Goal: Information Seeking & Learning: Learn about a topic

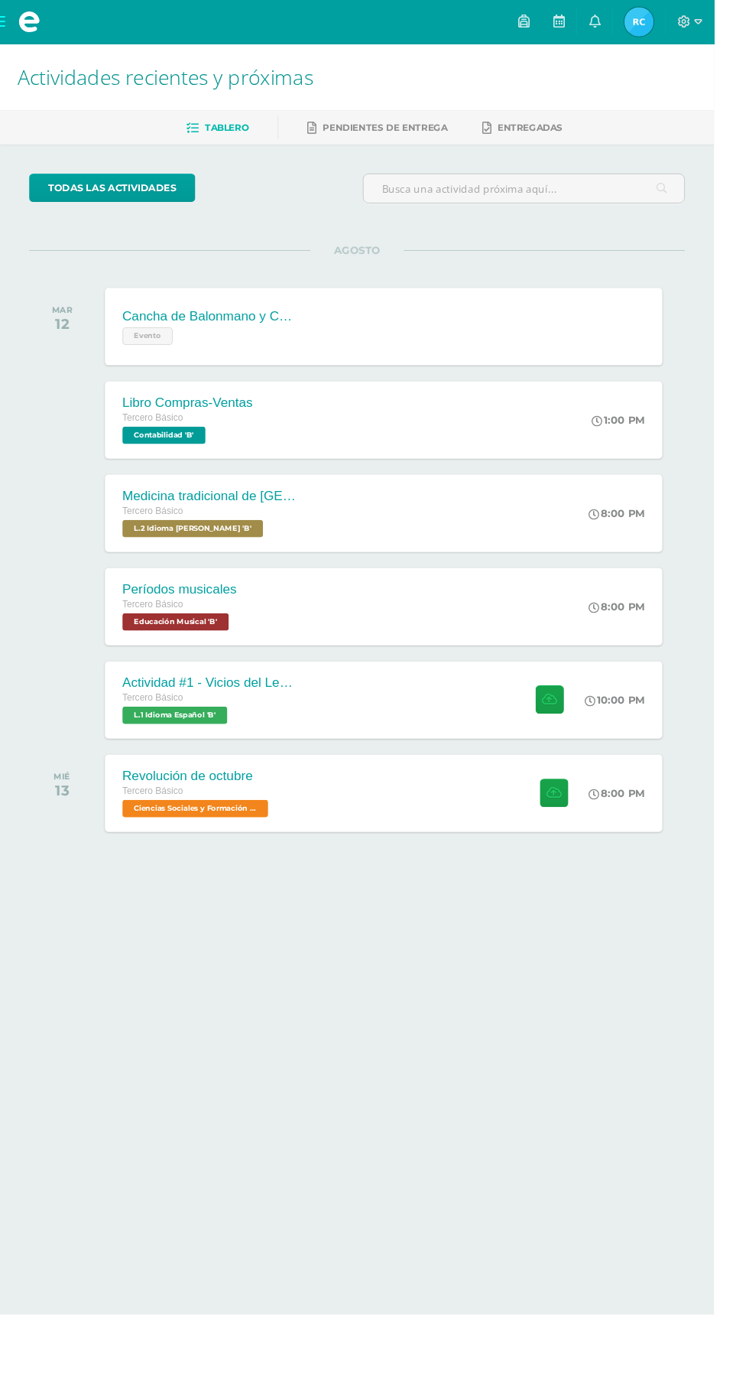
click at [294, 701] on div "Actividad #1 - Vicios del LenguaJe Tercero Básico L.1 Idioma Español 'B'" at bounding box center [220, 734] width 220 height 81
click at [369, 958] on div "todas las Actividades No tienes actividades Échale un vistazo a los demás perío…" at bounding box center [374, 560] width 749 height 818
click at [60, 37] on span at bounding box center [30, 23] width 61 height 46
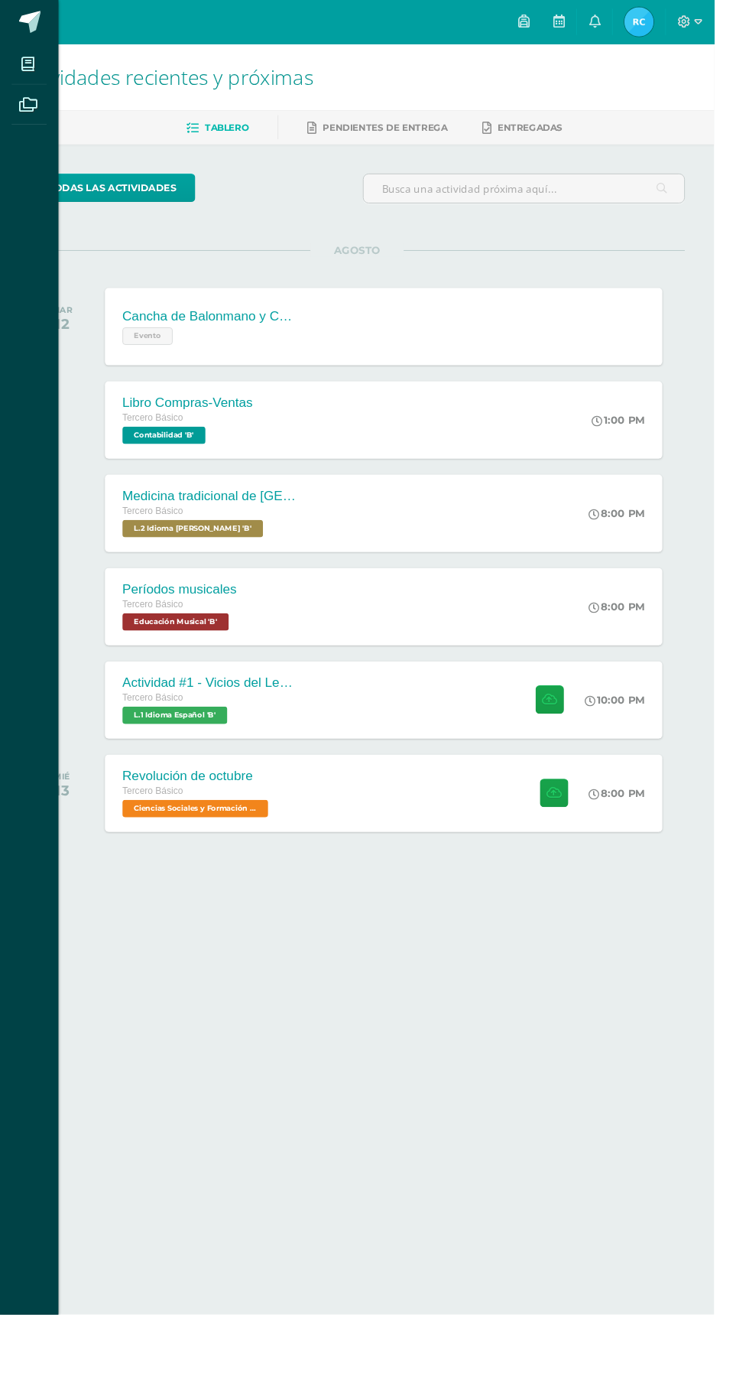
click at [38, 74] on span at bounding box center [29, 67] width 34 height 34
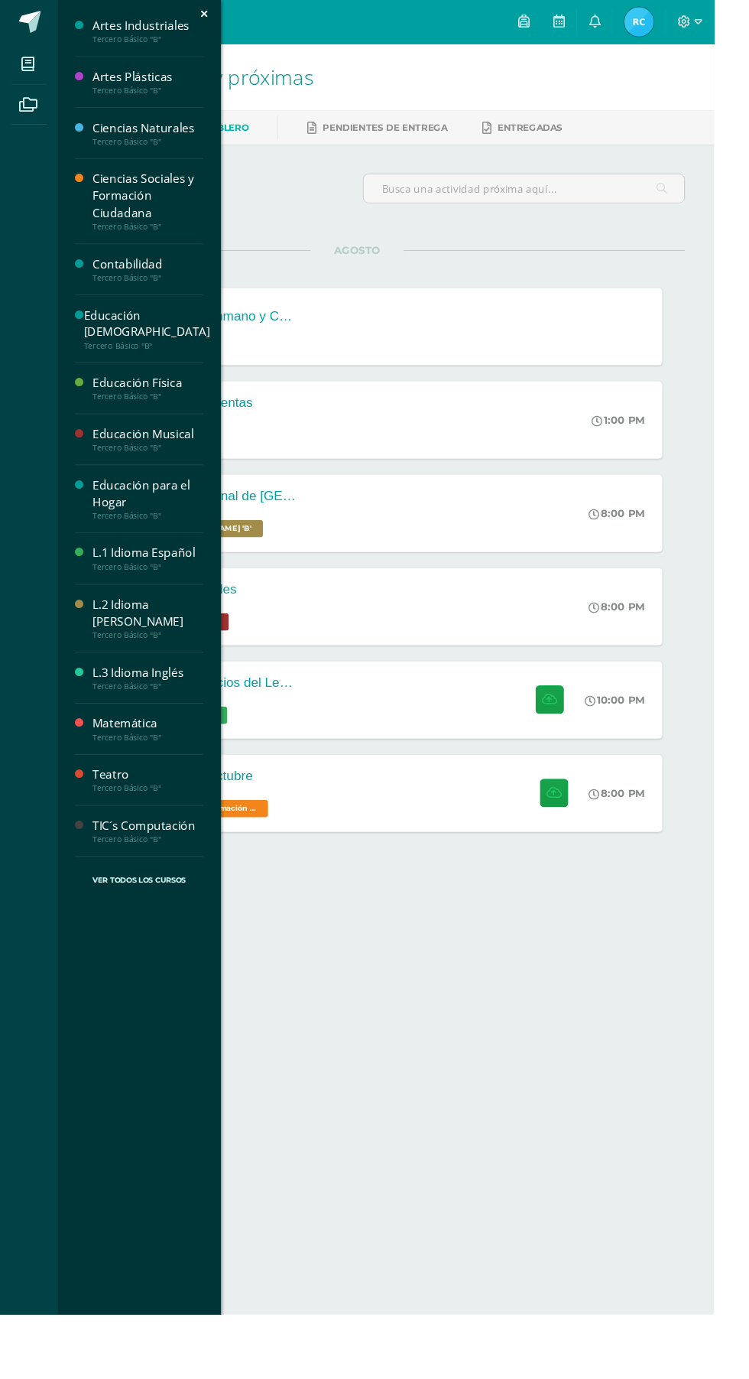
click at [155, 750] on div "Matemática" at bounding box center [155, 759] width 116 height 18
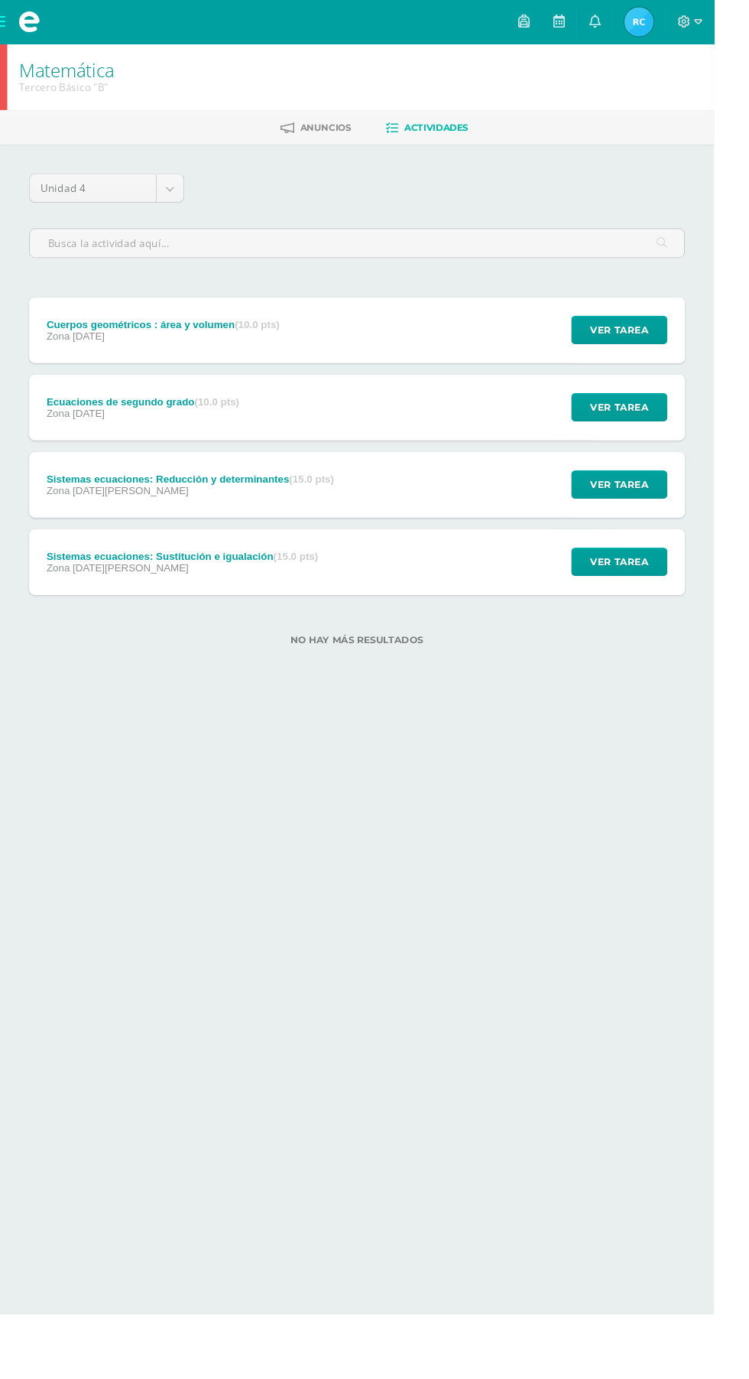
click at [372, 266] on input "text" at bounding box center [374, 255] width 687 height 30
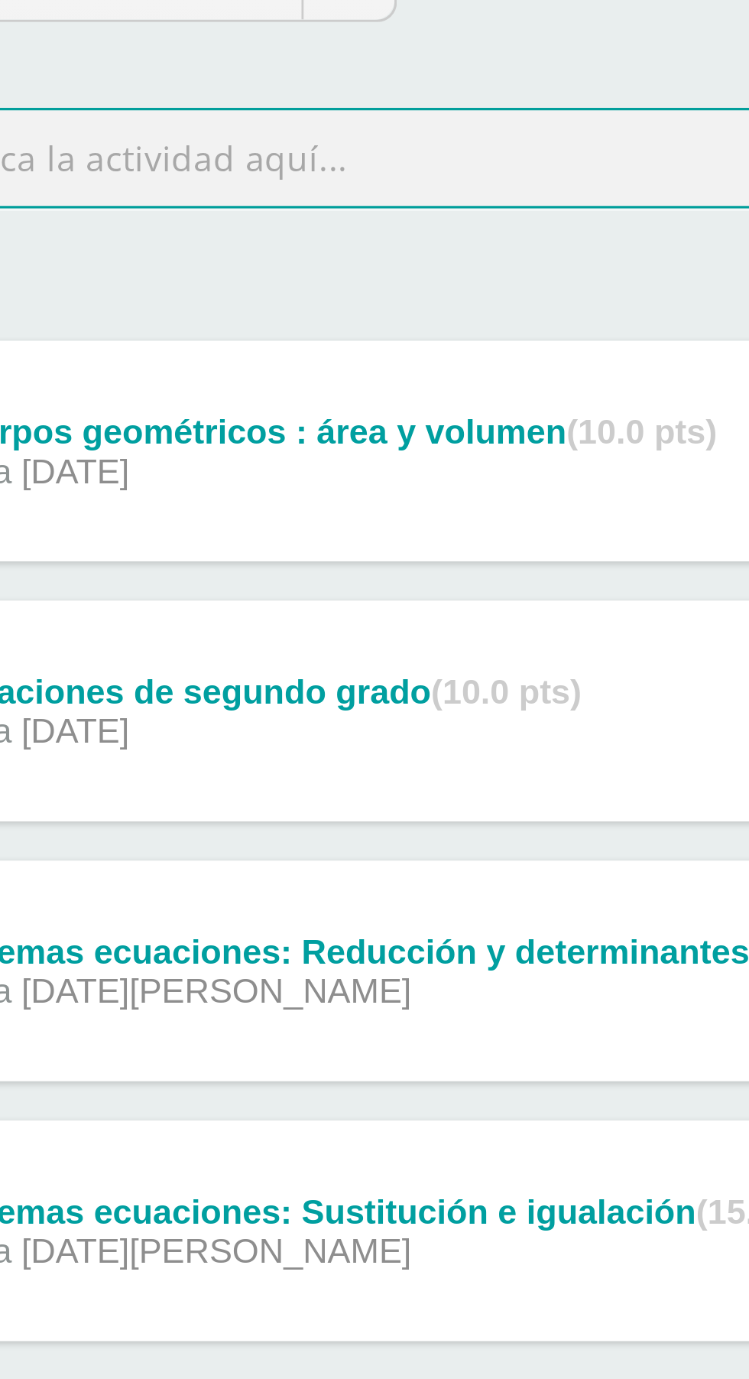
click at [197, 344] on div "Cuerpos geométricos : área y volumen (10.0 pts)" at bounding box center [171, 340] width 245 height 12
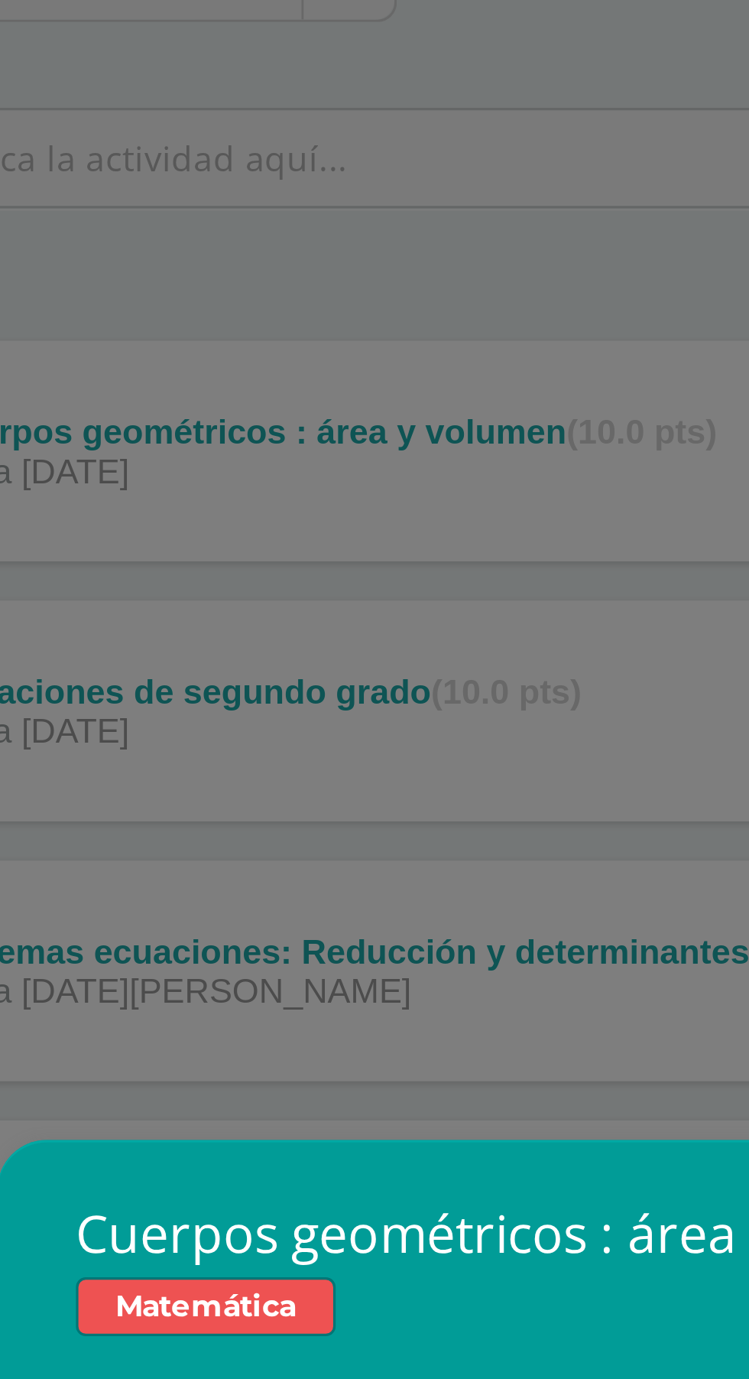
click at [218, 336] on div "Cuerpos geométricos : área y volumen Matemática Fecha: [DATE] Hora: 20:00 Divis…" at bounding box center [374, 689] width 749 height 1379
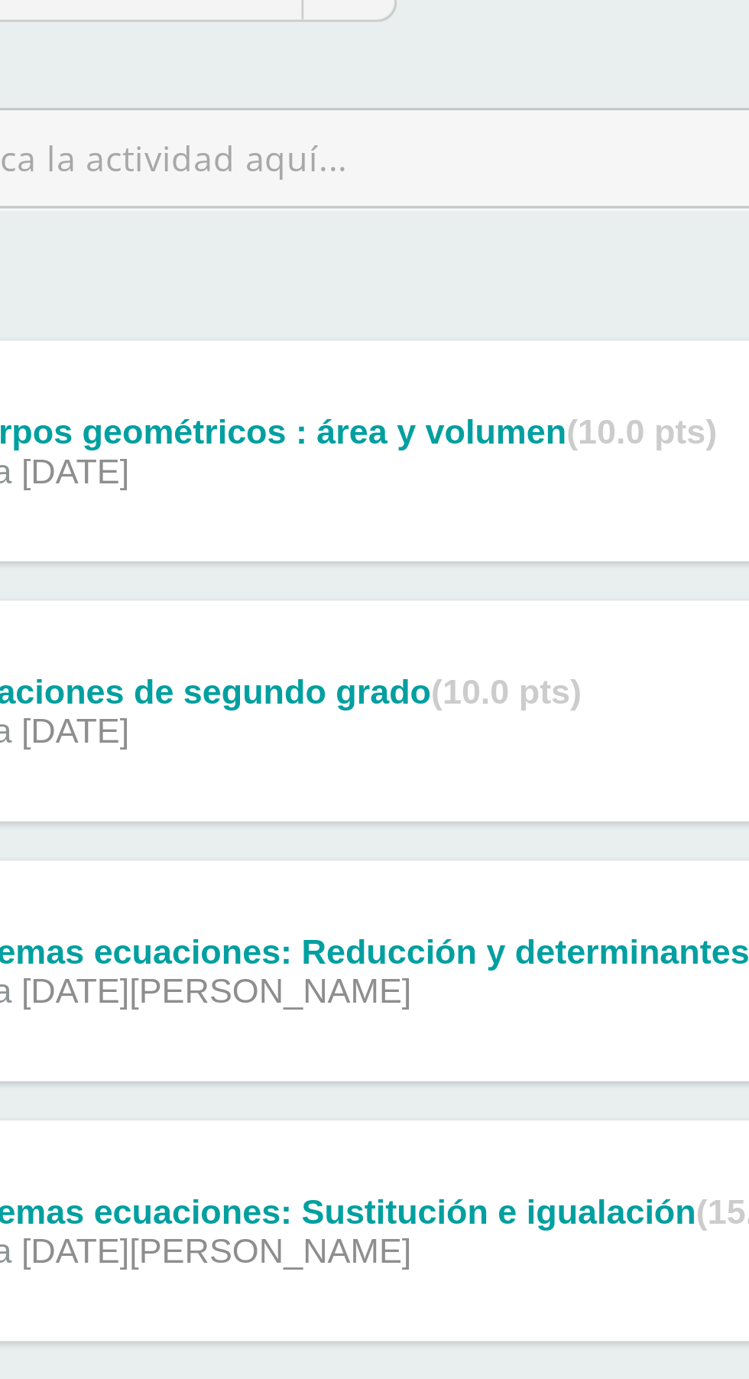
click at [206, 408] on div "Ecuaciones de segundo grado (10.0 pts) Zona 08 de Septiembre" at bounding box center [150, 427] width 239 height 69
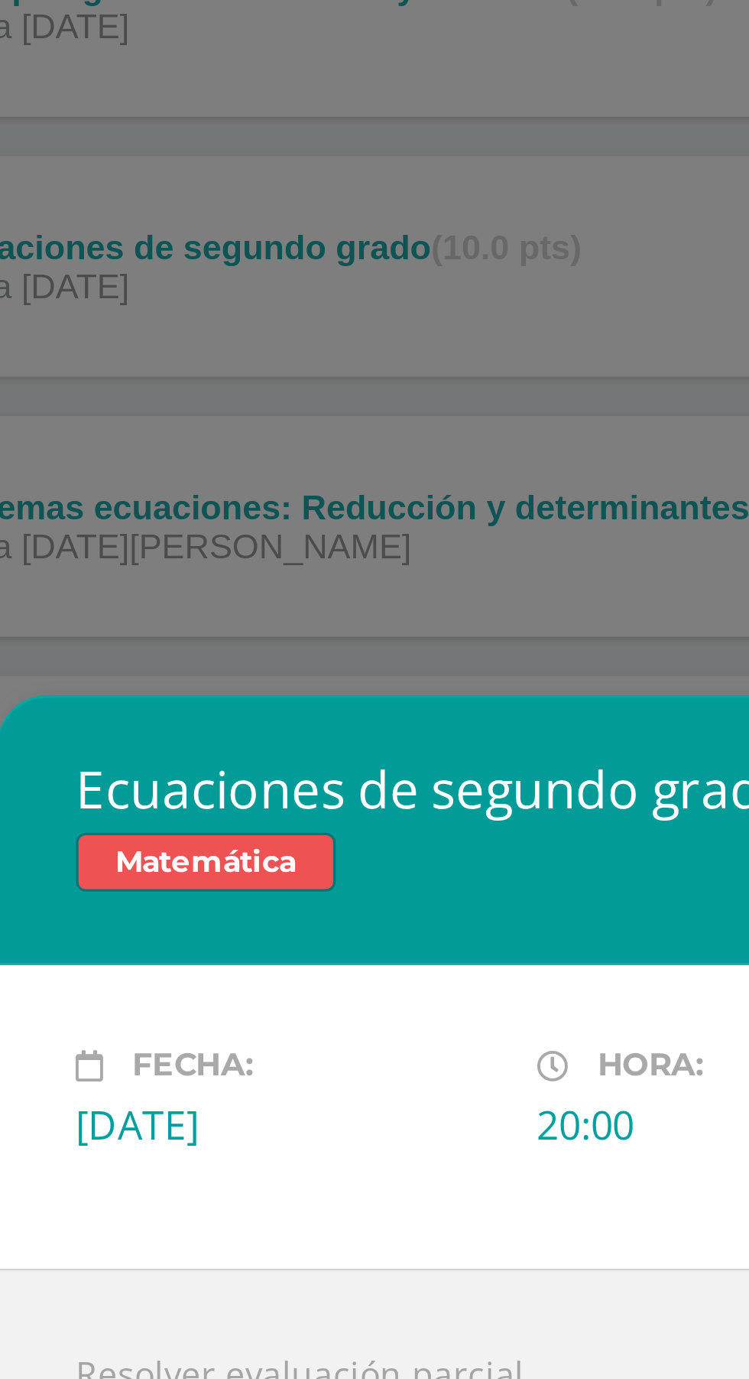
click at [204, 488] on div "Ecuaciones de segundo grado Matemática Fecha: Lunes 08 de Septiembre Hora: 20:0…" at bounding box center [374, 689] width 749 height 1379
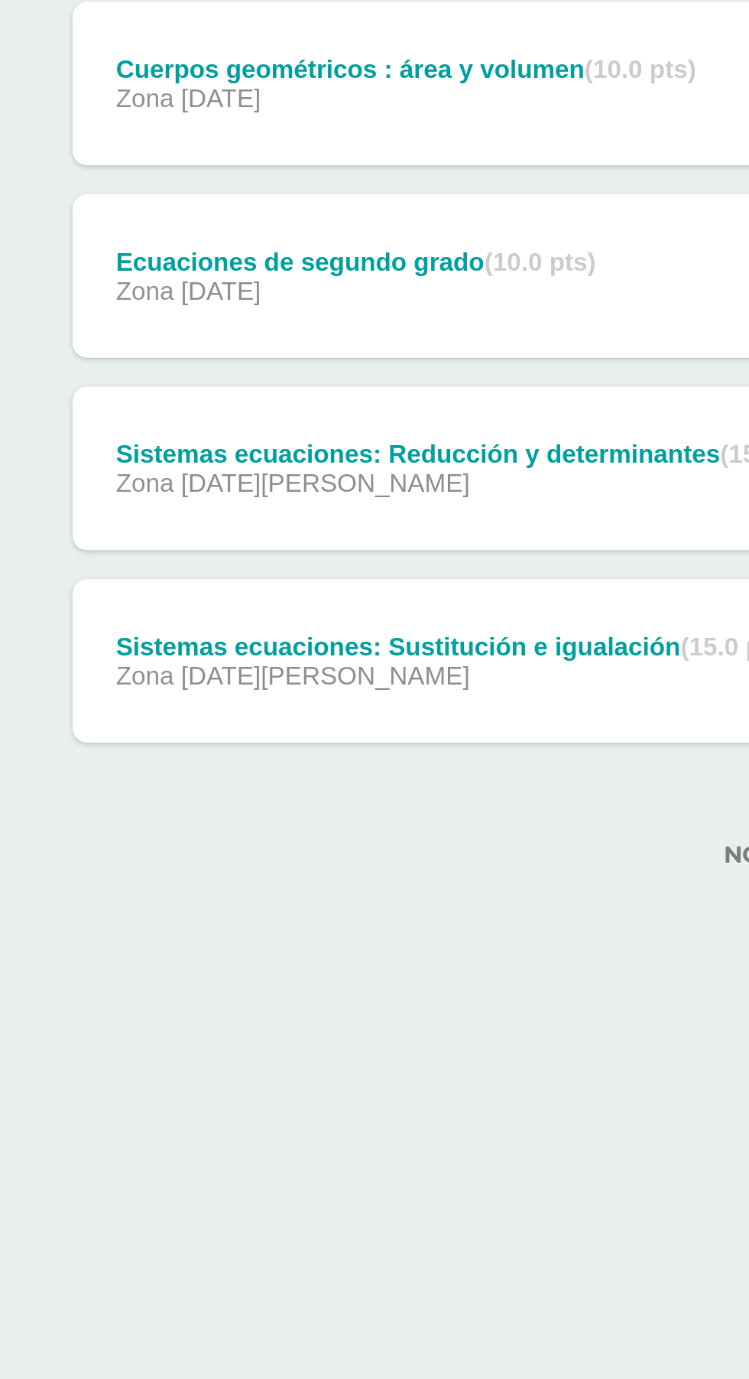
click at [171, 512] on div "Zona 25 de Agosto" at bounding box center [199, 515] width 301 height 12
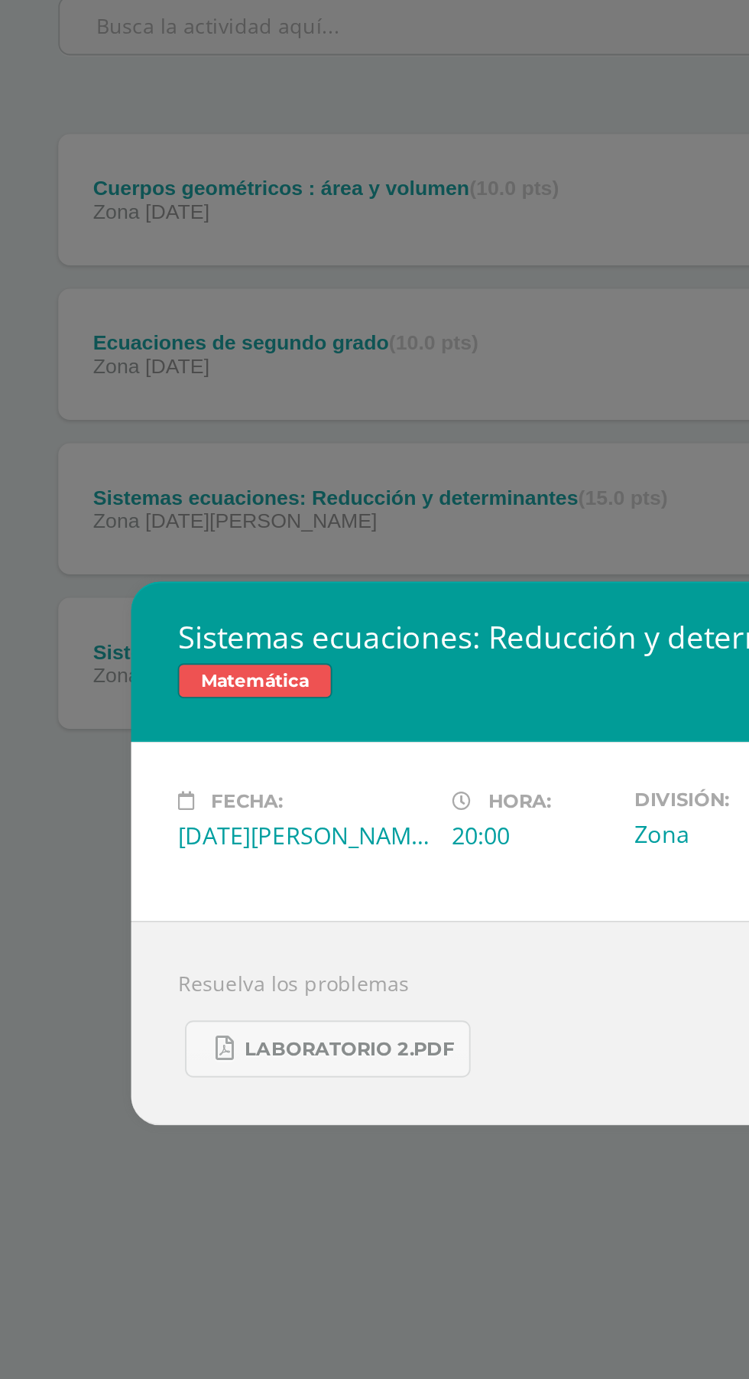
click at [226, 461] on div "Sistemas ecuaciones: Reducción y determinantes Matemática Fecha: Lunes 25 de Ag…" at bounding box center [374, 689] width 749 height 1379
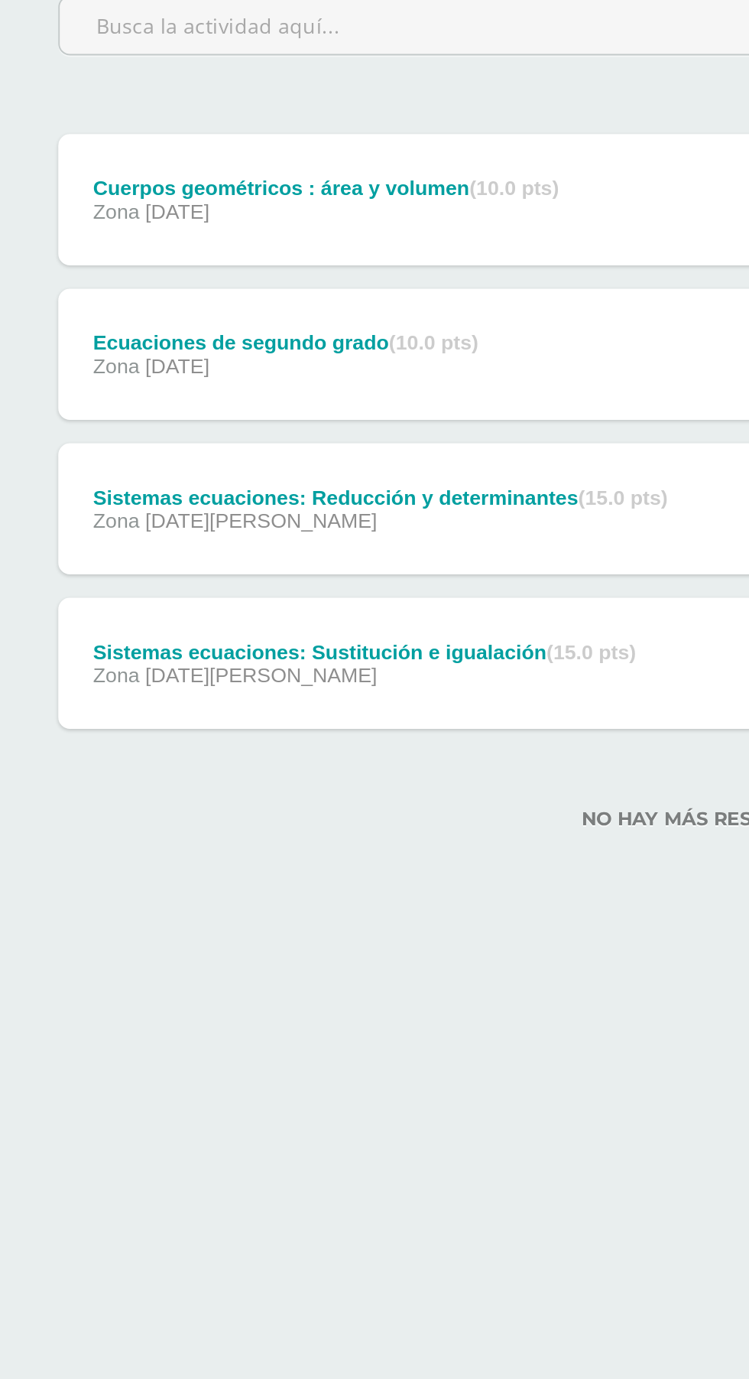
click at [171, 568] on div "Sistemas ecuaciones: Sustitución e igualación (15.0 pts) Zona 13 de Agosto" at bounding box center [191, 589] width 321 height 69
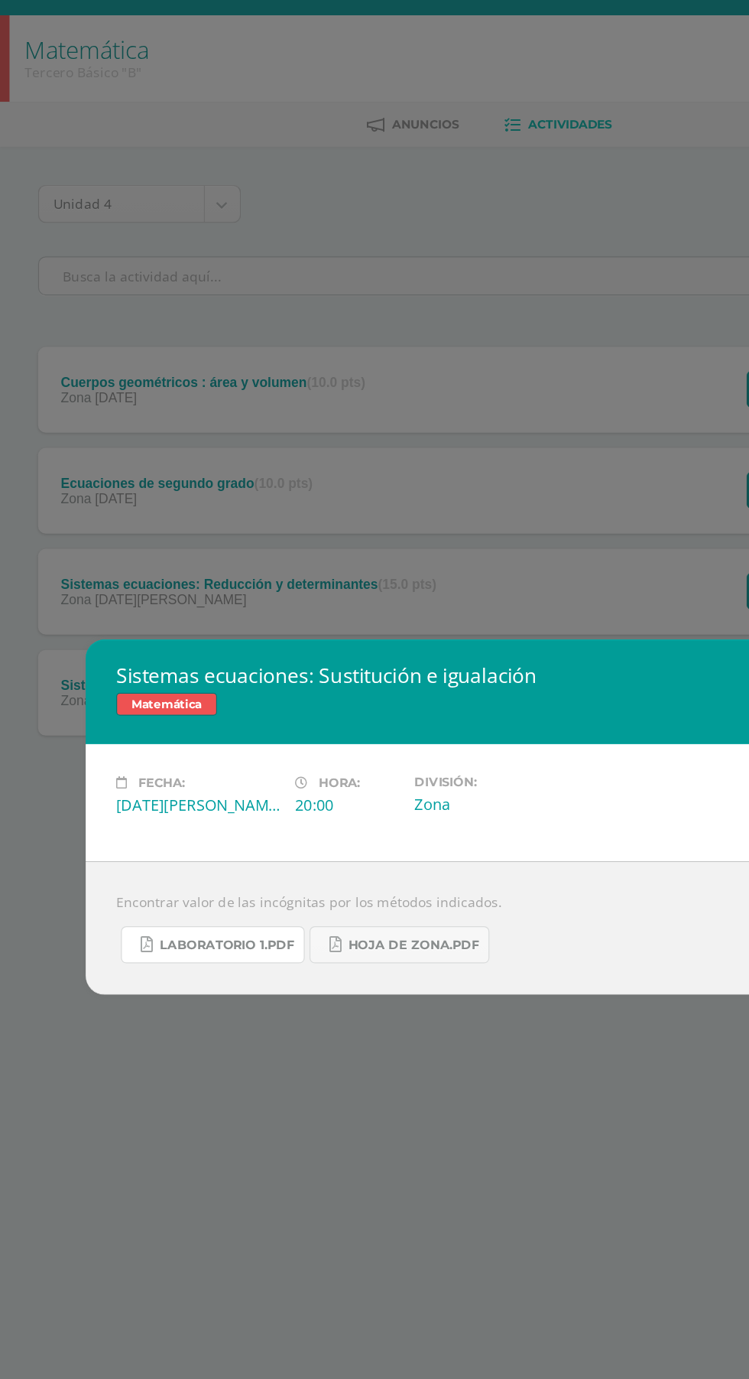
click at [177, 788] on span "Laboratorio 1.pdf" at bounding box center [182, 792] width 108 height 12
